Goal: Information Seeking & Learning: Learn about a topic

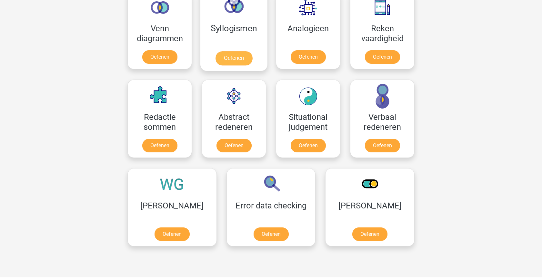
scroll to position [428, 0]
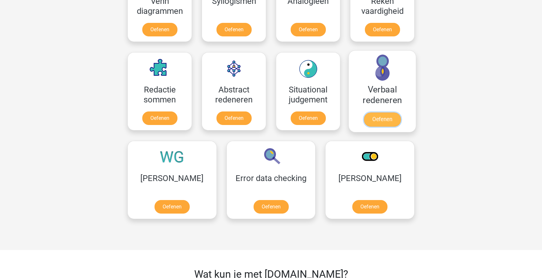
click at [384, 120] on link "Oefenen" at bounding box center [382, 120] width 37 height 14
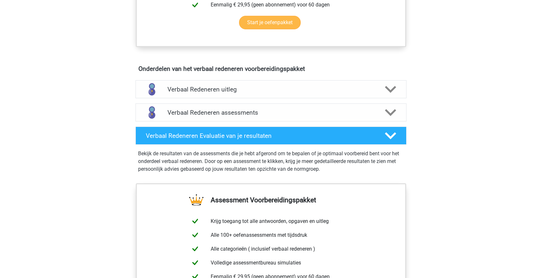
scroll to position [329, 0]
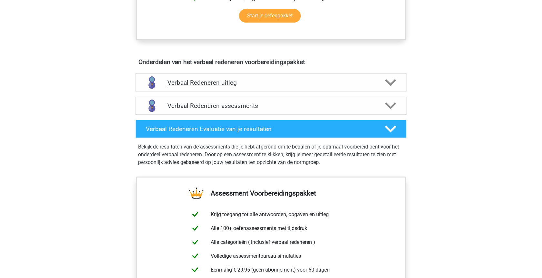
click at [223, 84] on h4 "Verbaal Redeneren uitleg" at bounding box center [270, 82] width 207 height 7
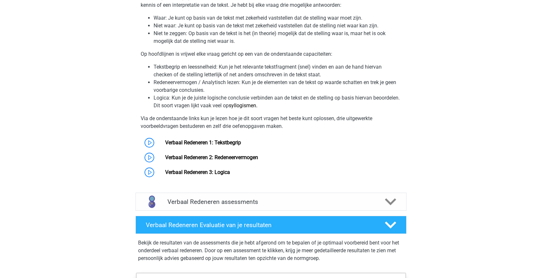
scroll to position [461, 0]
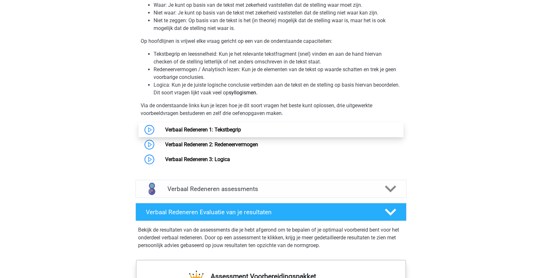
click at [206, 133] on link "Verbaal Redeneren 1: Tekstbegrip" at bounding box center [203, 130] width 76 height 6
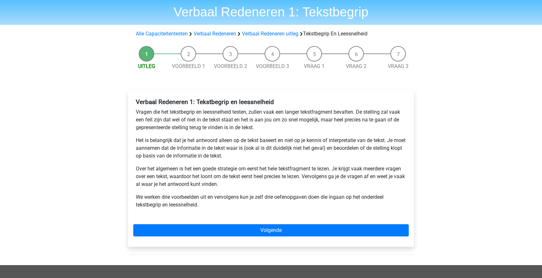
scroll to position [66, 0]
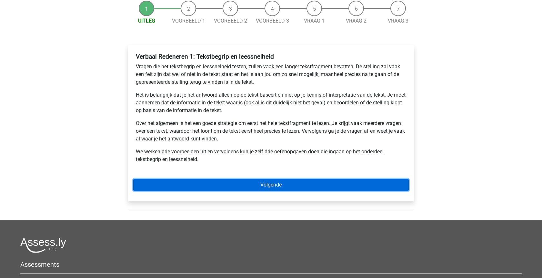
click at [269, 184] on link "Volgende" at bounding box center [271, 185] width 276 height 12
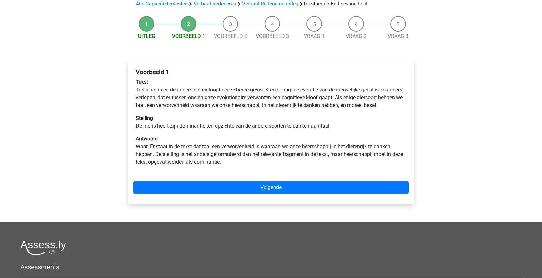
scroll to position [66, 0]
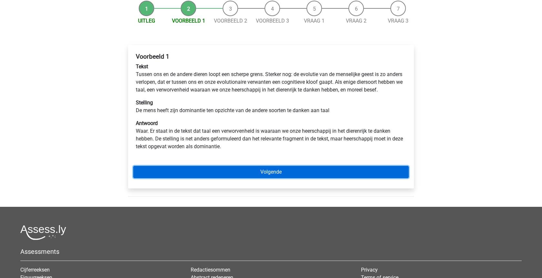
click at [275, 173] on link "Volgende" at bounding box center [271, 172] width 276 height 12
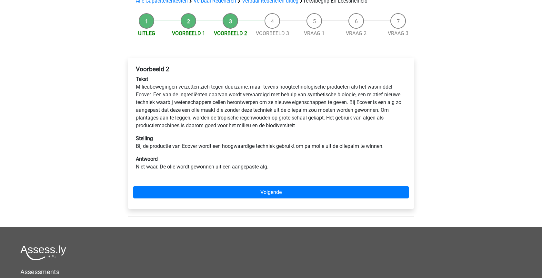
scroll to position [66, 0]
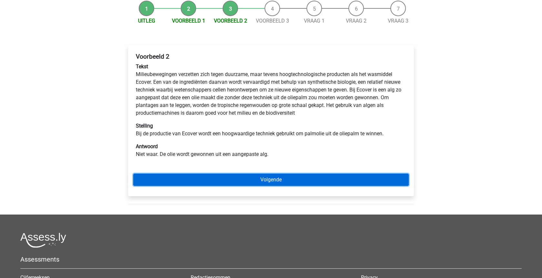
click at [274, 182] on link "Volgende" at bounding box center [271, 180] width 276 height 12
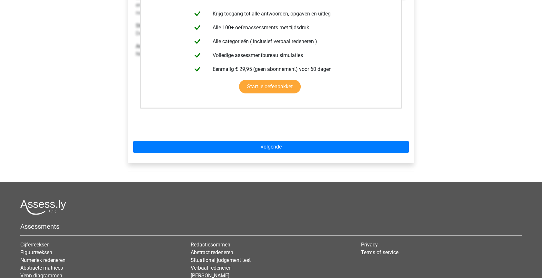
scroll to position [93, 0]
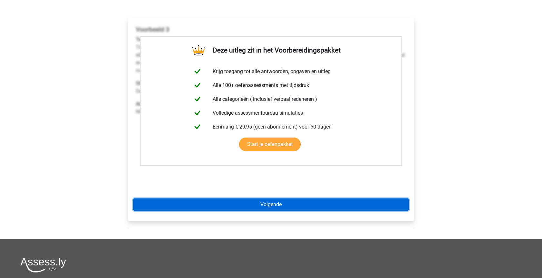
click at [268, 205] on link "Volgende" at bounding box center [271, 205] width 276 height 12
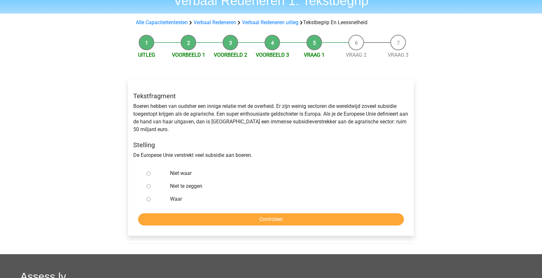
scroll to position [33, 0]
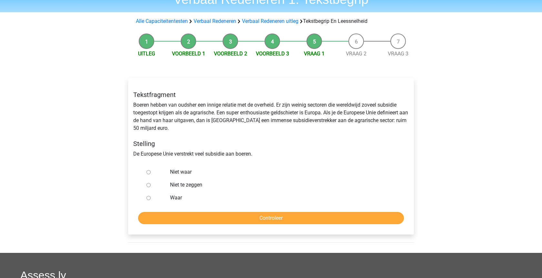
click at [177, 199] on label "Waar" at bounding box center [281, 198] width 223 height 8
click at [151, 199] on input "Waar" at bounding box center [148, 198] width 4 height 4
radio input "true"
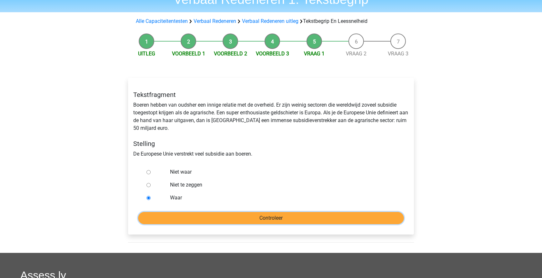
click at [233, 222] on input "Controleer" at bounding box center [271, 218] width 266 height 12
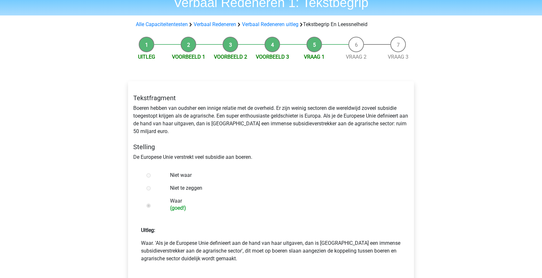
scroll to position [132, 0]
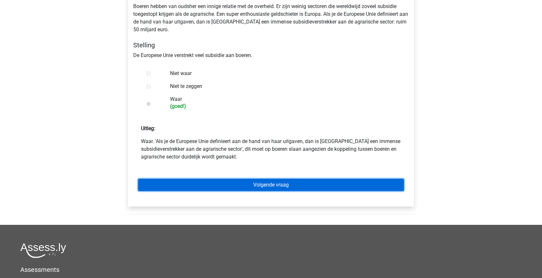
click at [266, 189] on link "Volgende vraag" at bounding box center [271, 185] width 266 height 12
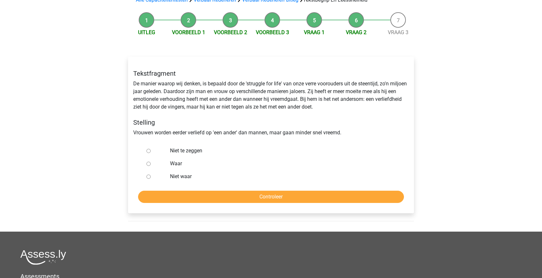
scroll to position [66, 0]
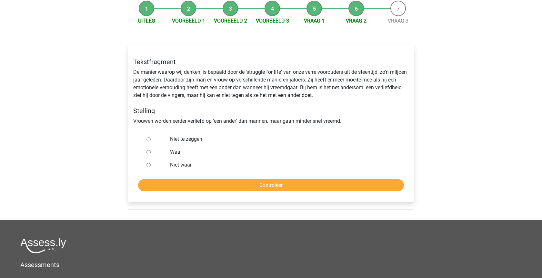
click at [177, 139] on label "Niet te zeggen" at bounding box center [281, 140] width 223 height 8
click at [151, 139] on input "Niet te zeggen" at bounding box center [148, 139] width 4 height 4
radio input "true"
click at [231, 187] on input "Controleer" at bounding box center [271, 185] width 266 height 12
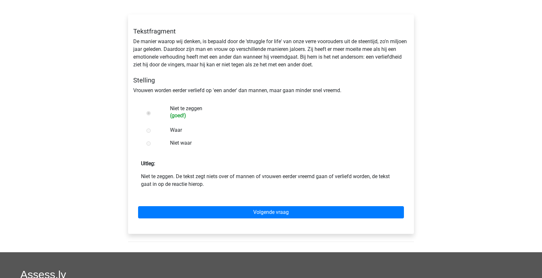
scroll to position [99, 0]
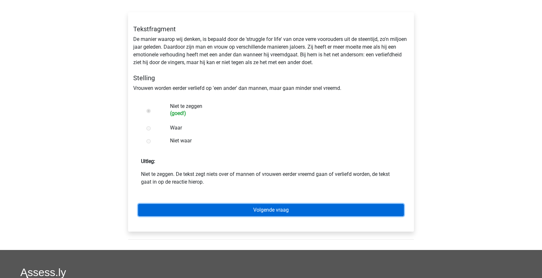
click at [245, 212] on link "Volgende vraag" at bounding box center [271, 210] width 266 height 12
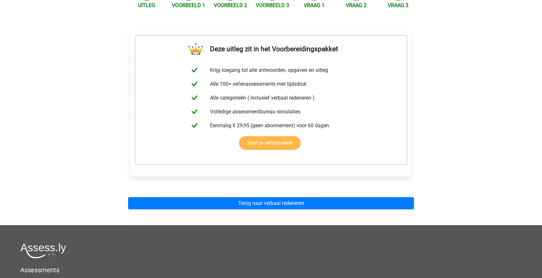
scroll to position [99, 0]
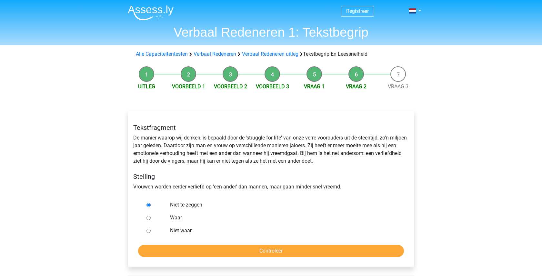
scroll to position [66, 0]
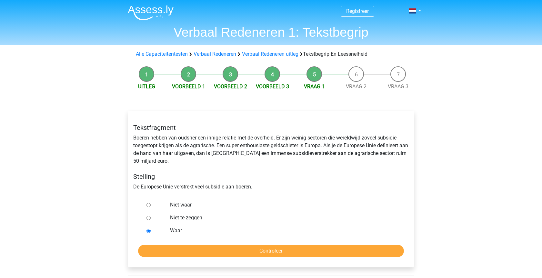
scroll to position [33, 0]
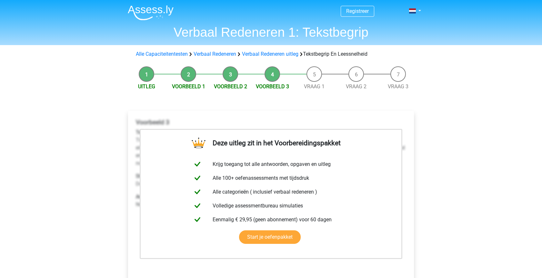
scroll to position [93, 0]
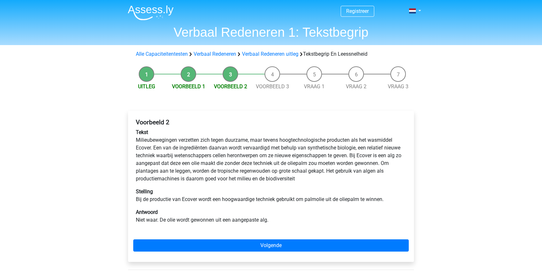
scroll to position [66, 0]
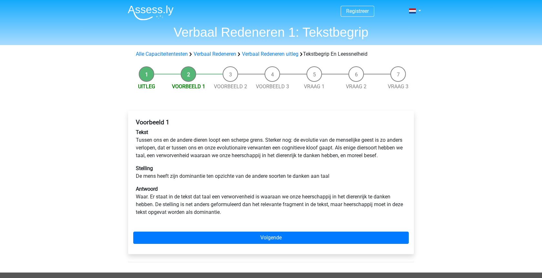
scroll to position [66, 0]
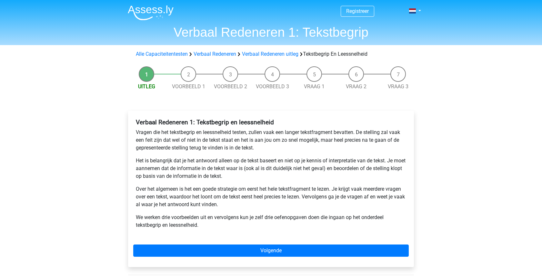
scroll to position [66, 0]
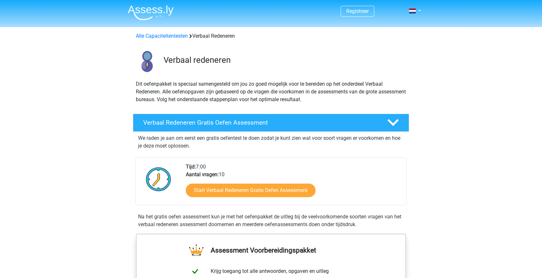
scroll to position [461, 0]
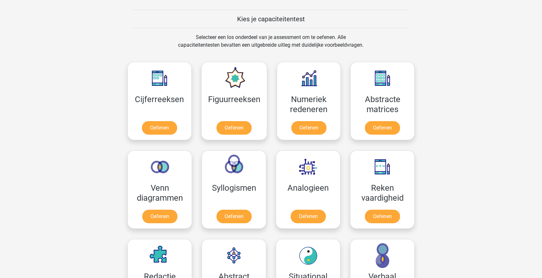
scroll to position [296, 0]
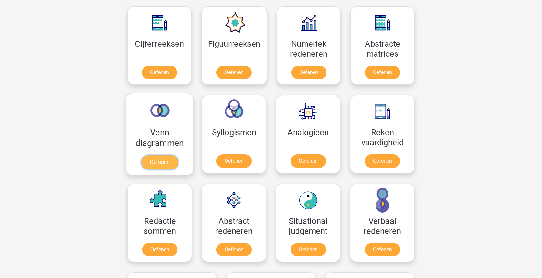
click at [160, 161] on link "Oefenen" at bounding box center [159, 163] width 37 height 14
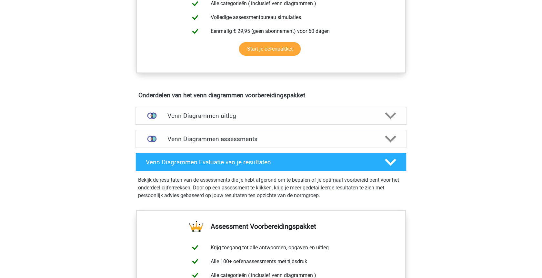
scroll to position [296, 0]
click at [196, 113] on h4 "Venn Diagrammen uitleg" at bounding box center [270, 115] width 207 height 7
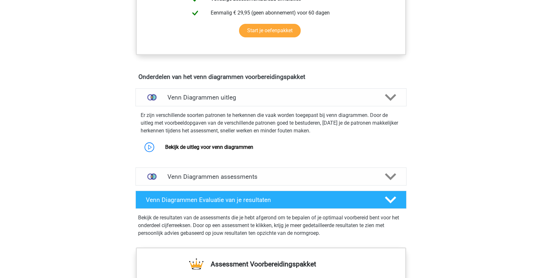
scroll to position [329, 0]
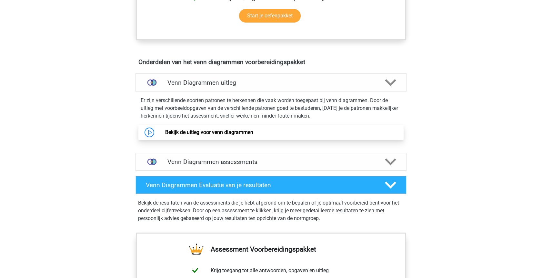
click at [189, 131] on link "Bekijk de uitleg voor venn diagrammen" at bounding box center [209, 132] width 88 height 6
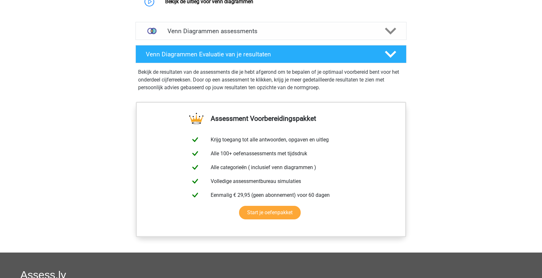
scroll to position [395, 0]
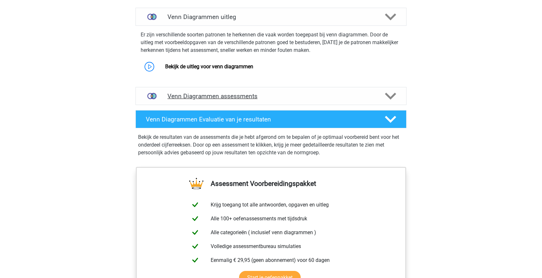
click at [222, 98] on h4 "Venn Diagrammen assessments" at bounding box center [270, 96] width 207 height 7
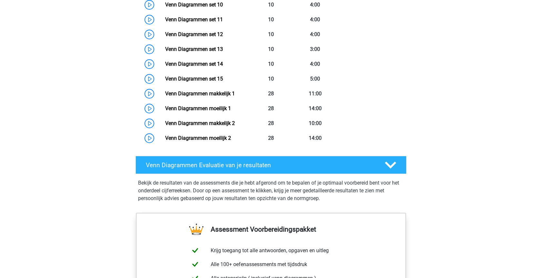
scroll to position [625, 0]
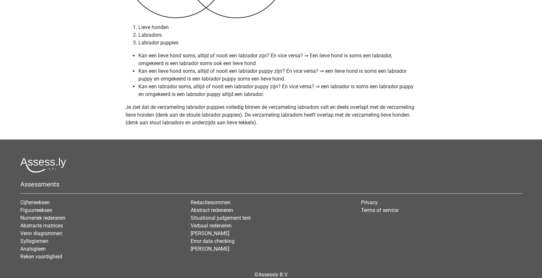
scroll to position [2764, 0]
